Goal: Information Seeking & Learning: Check status

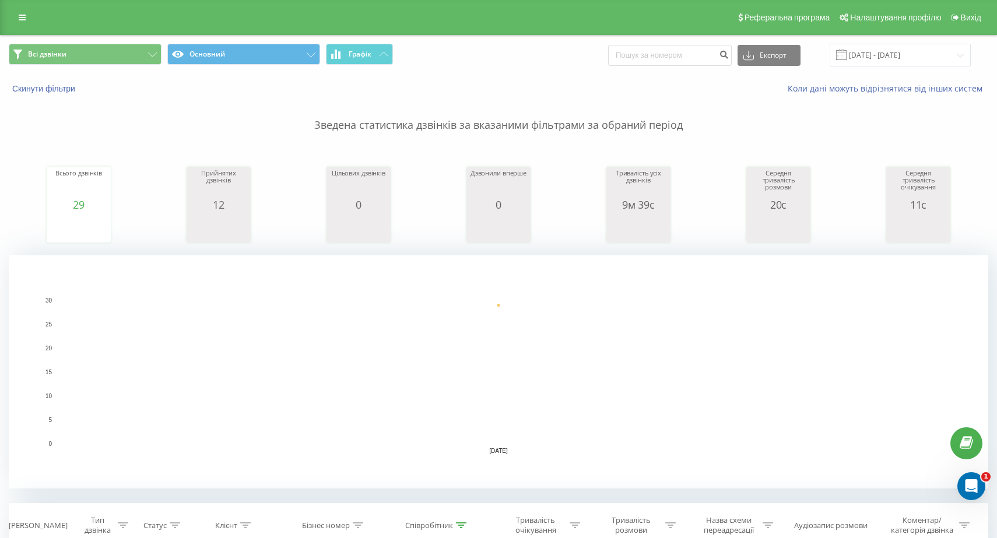
scroll to position [79, 0]
